Goal: Obtain resource: Download file/media

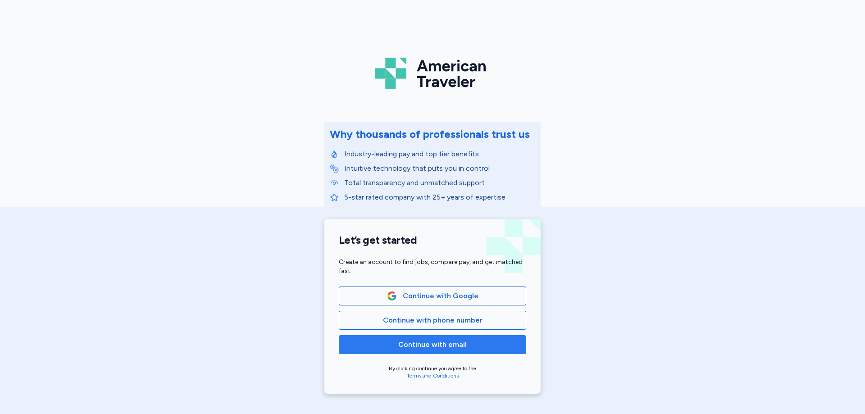
click at [420, 346] on span "Continue with email" at bounding box center [432, 344] width 68 height 11
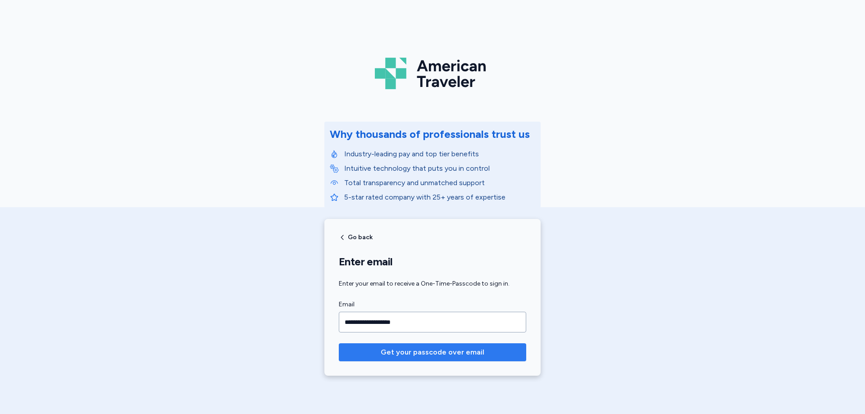
type input "**********"
click at [339, 343] on button "Get your passcode over email" at bounding box center [432, 352] width 187 height 18
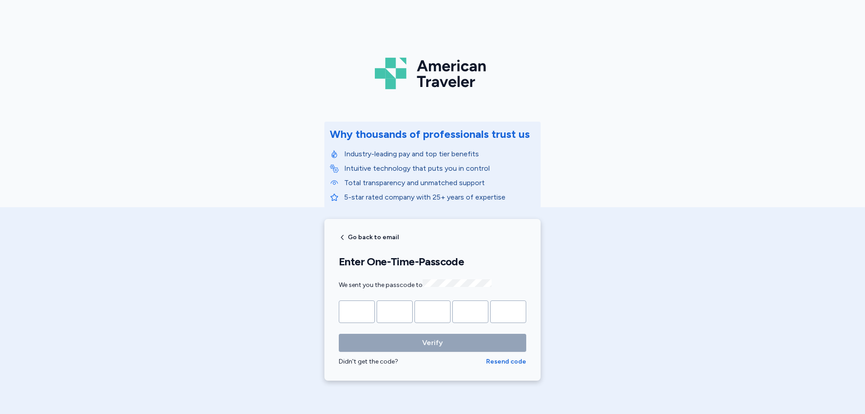
type input "*"
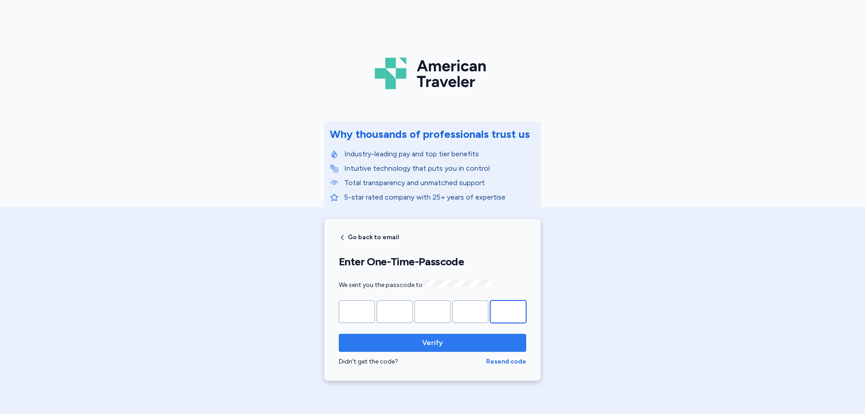
type input "*"
click at [411, 338] on span "Verify" at bounding box center [432, 343] width 173 height 11
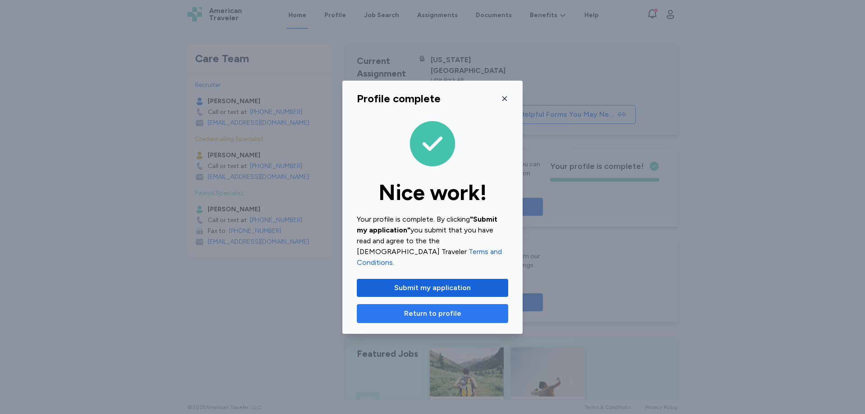
click at [443, 310] on span "Return to profile" at bounding box center [432, 313] width 57 height 11
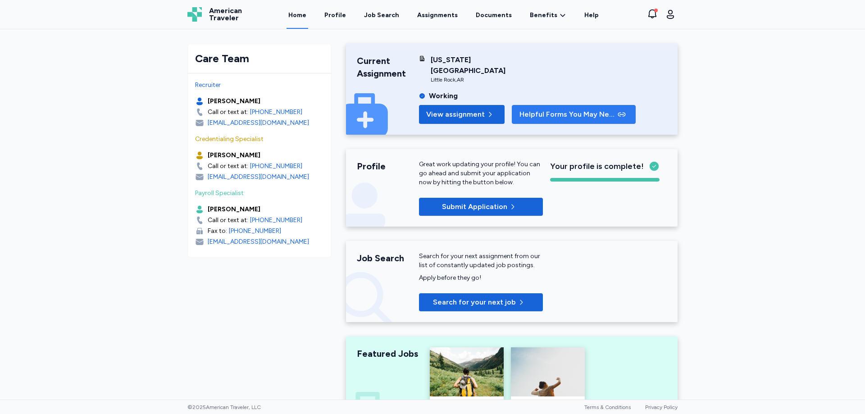
click at [552, 109] on span "Helpful Forms You May Need" at bounding box center [568, 114] width 96 height 11
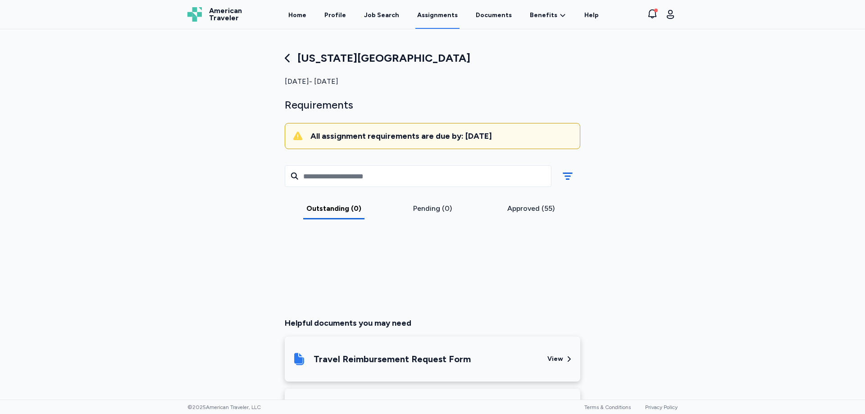
scroll to position [288, 0]
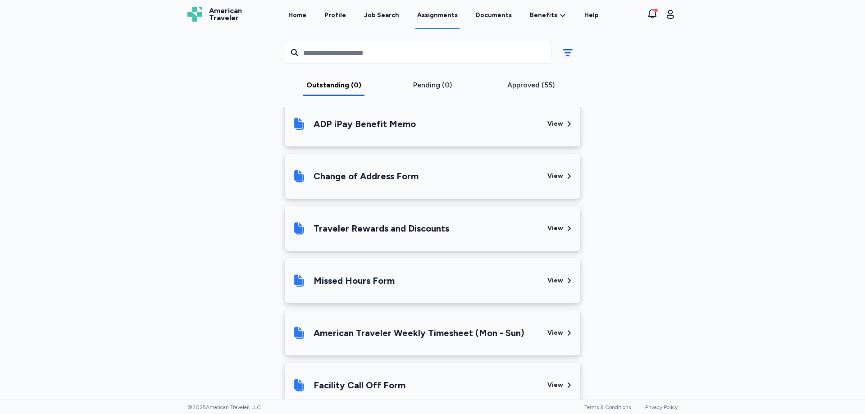
click at [414, 226] on div "Traveler Rewards and Discounts" at bounding box center [382, 228] width 136 height 13
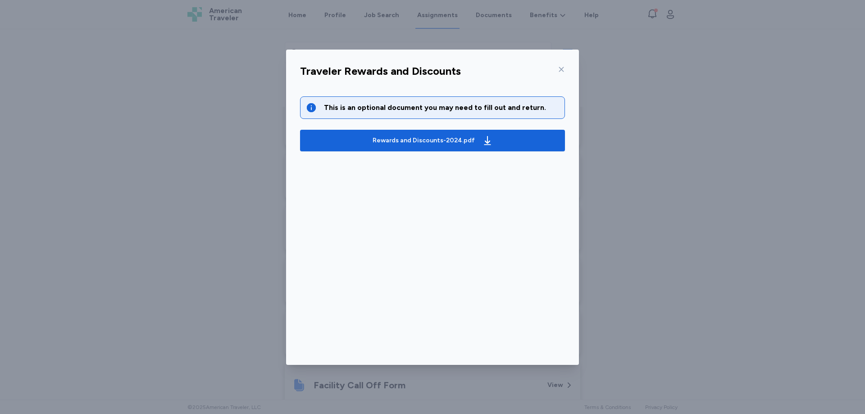
click at [635, 154] on div "Traveler Rewards and Discounts This is an optional document you may need to fil…" at bounding box center [432, 207] width 865 height 414
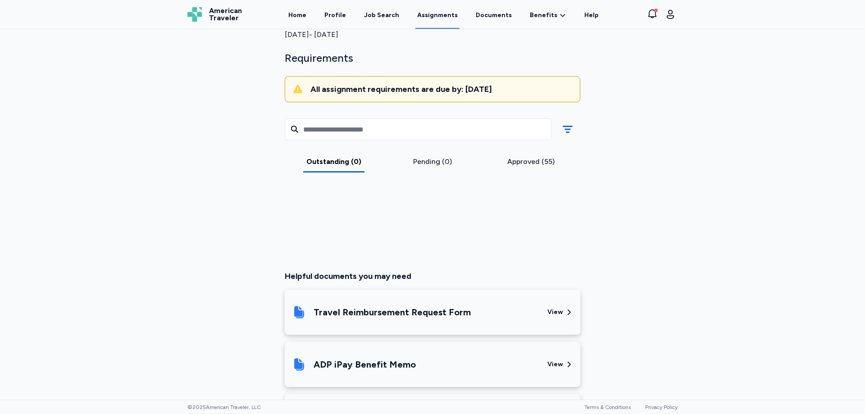
scroll to position [2, 0]
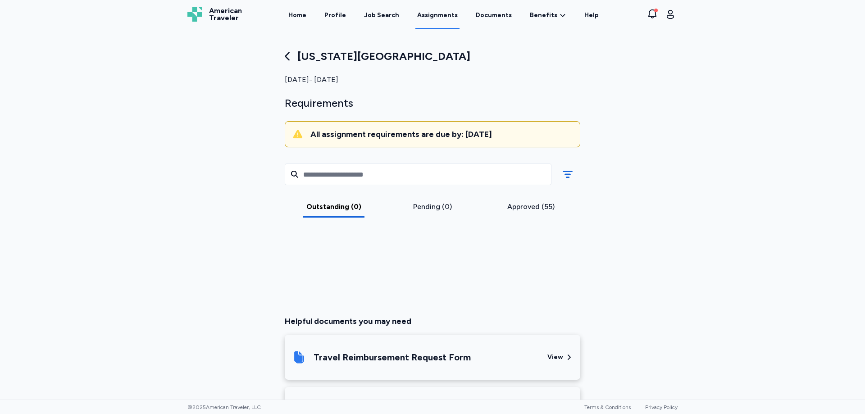
click at [453, 322] on div "Helpful documents you may need" at bounding box center [433, 321] width 296 height 13
click at [551, 314] on div "[US_STATE][GEOGRAPHIC_DATA] [DATE] - [DATE] Requirements All assignment require…" at bounding box center [432, 382] width 324 height 666
click at [425, 317] on div "Helpful documents you may need" at bounding box center [433, 321] width 296 height 13
click at [554, 312] on div "[US_STATE][GEOGRAPHIC_DATA] [DATE] - [DATE] Requirements All assignment require…" at bounding box center [432, 382] width 324 height 666
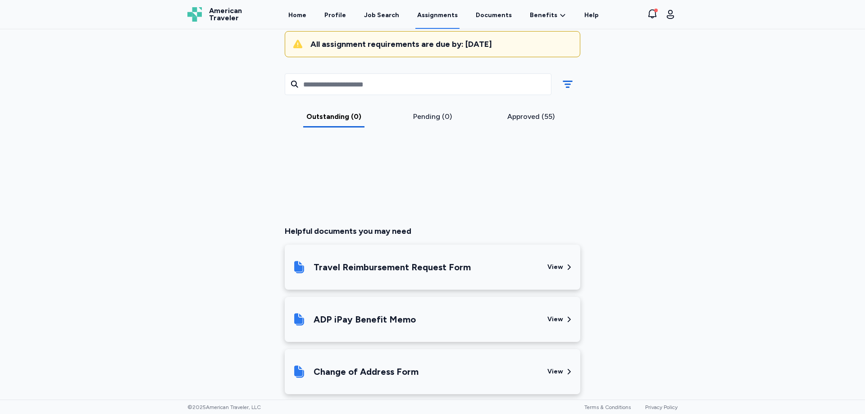
scroll to position [137, 0]
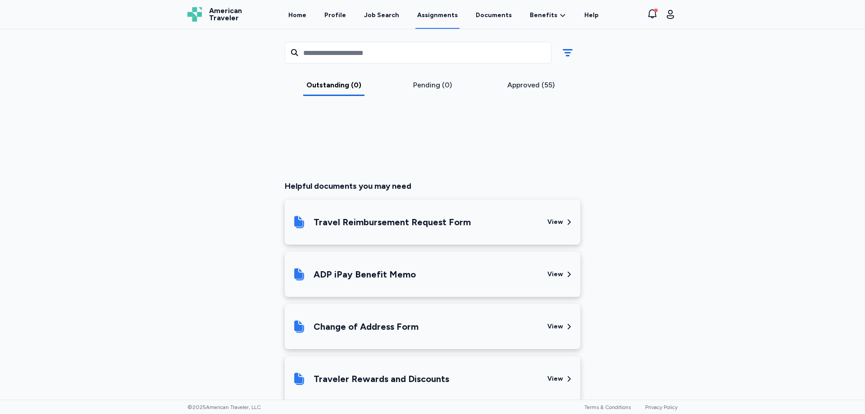
click at [561, 224] on div "View" at bounding box center [561, 222] width 26 height 31
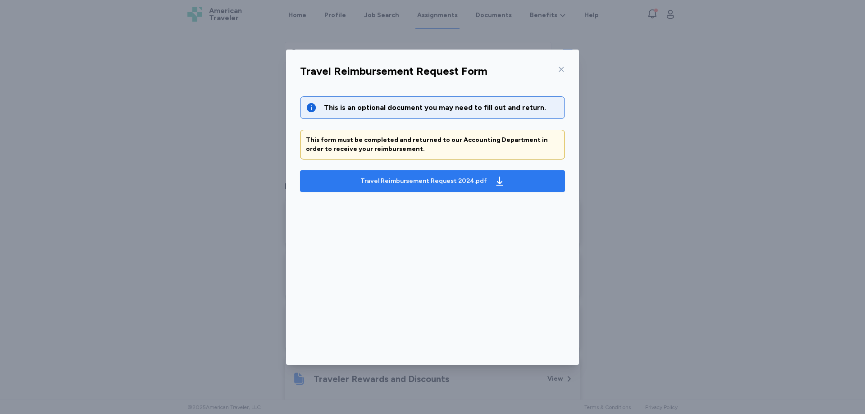
click at [494, 184] on icon "button" at bounding box center [499, 181] width 11 height 11
click at [562, 68] on icon at bounding box center [561, 69] width 5 height 5
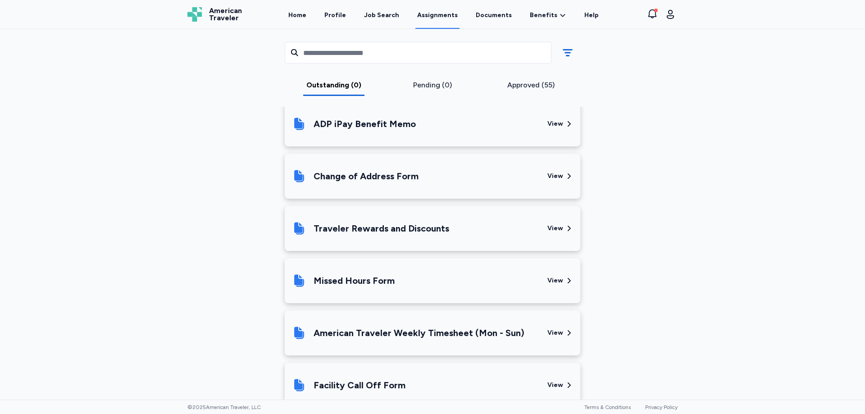
click at [558, 230] on div "View" at bounding box center [556, 228] width 16 height 9
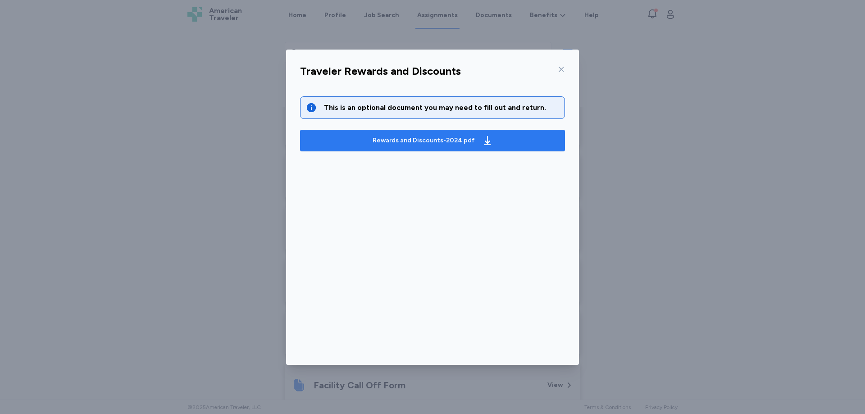
click at [475, 140] on div "Rewards and Discounts-2024.pdf" at bounding box center [433, 140] width 124 height 14
click at [427, 139] on div "Rewards and Discounts-2024.pdf" at bounding box center [424, 140] width 102 height 9
